Goal: Task Accomplishment & Management: Use online tool/utility

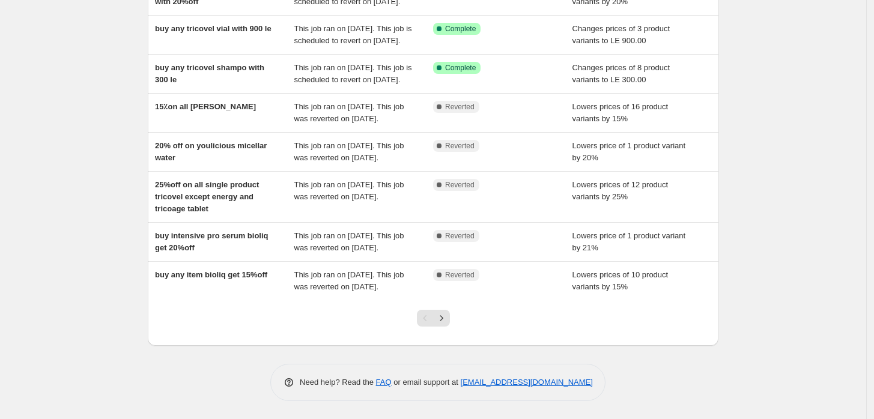
scroll to position [283, 0]
click at [443, 317] on icon "Next" at bounding box center [442, 318] width 12 height 12
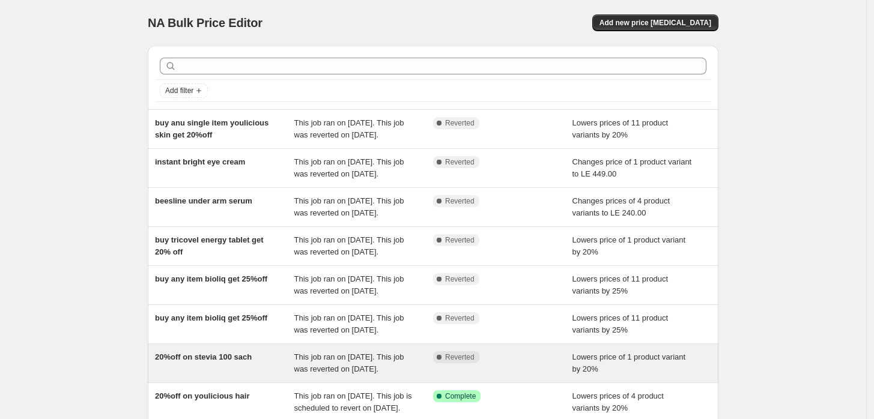
scroll to position [222, 0]
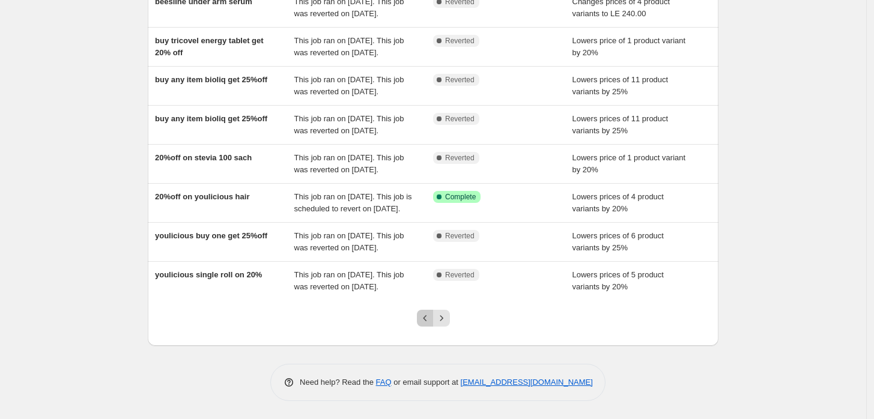
click at [423, 318] on icon "Previous" at bounding box center [425, 318] width 12 height 12
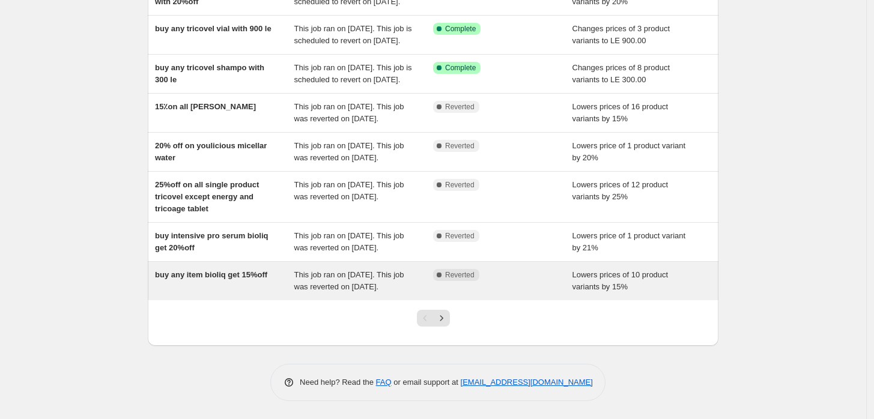
scroll to position [283, 0]
